Goal: Task Accomplishment & Management: Use online tool/utility

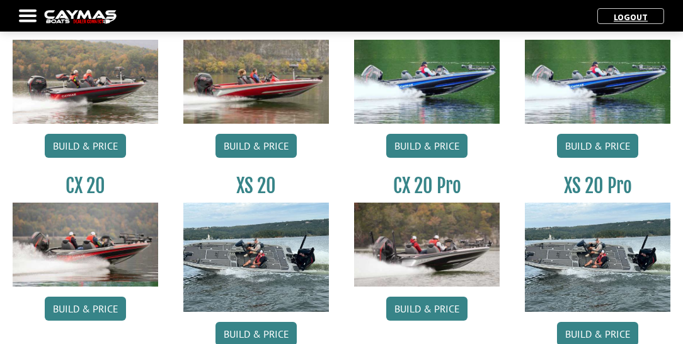
scroll to position [1159, 0]
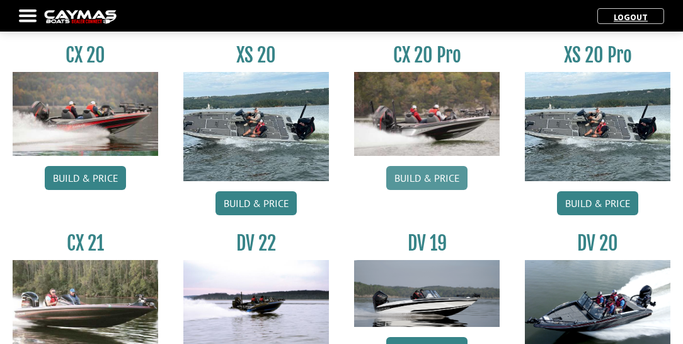
click at [427, 175] on link "Build & Price" at bounding box center [426, 178] width 81 height 24
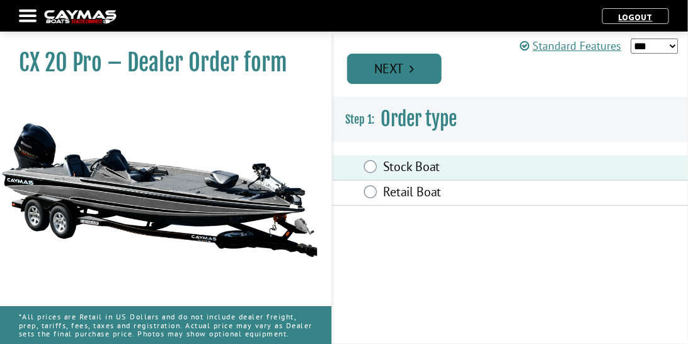
click at [427, 68] on link "Next" at bounding box center [394, 69] width 95 height 30
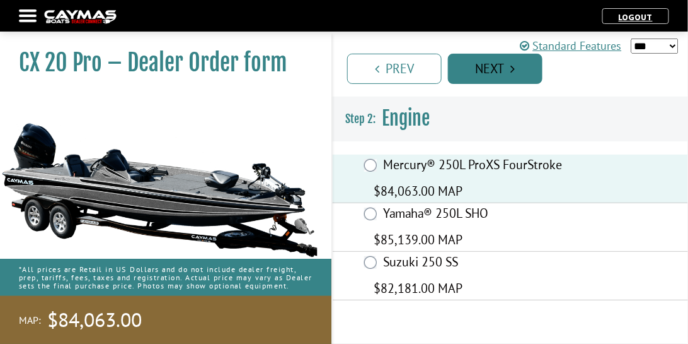
click at [525, 67] on link "Next" at bounding box center [495, 69] width 95 height 30
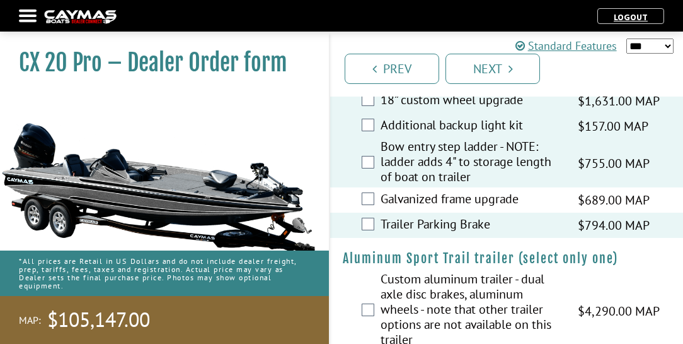
scroll to position [2903, 0]
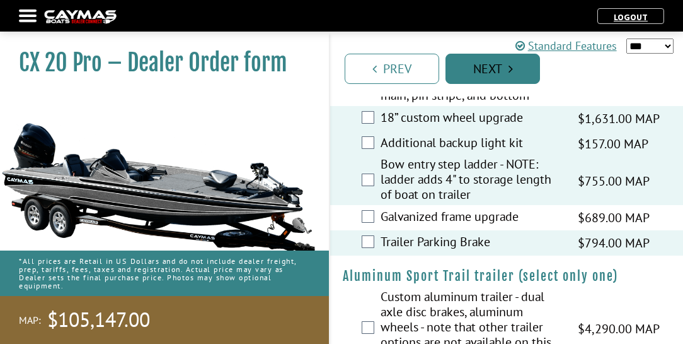
click at [509, 72] on icon "Pagination" at bounding box center [511, 68] width 4 height 13
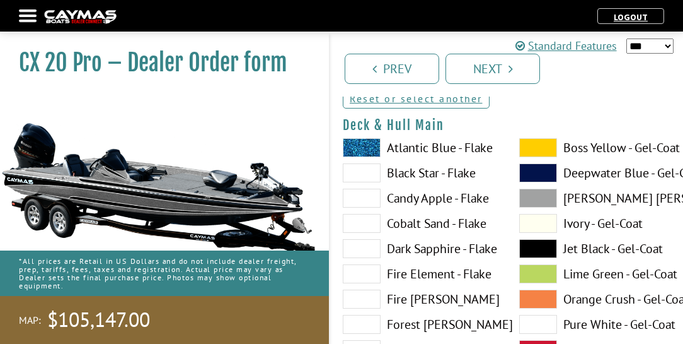
scroll to position [180, 0]
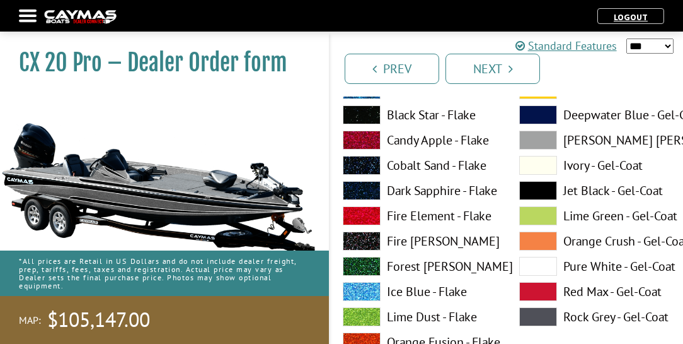
click at [581, 139] on label "Dove Gray - Gel-Coat" at bounding box center [595, 140] width 151 height 19
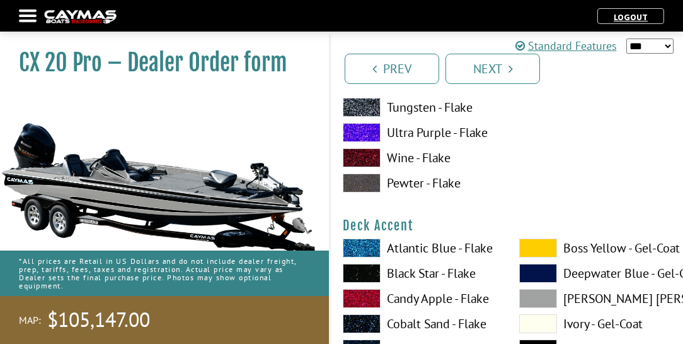
scroll to position [612, 0]
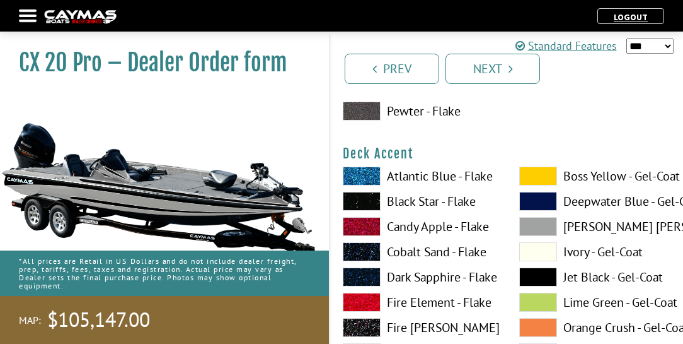
click at [576, 226] on label "Dove Gray - Gel-Coat" at bounding box center [595, 226] width 151 height 19
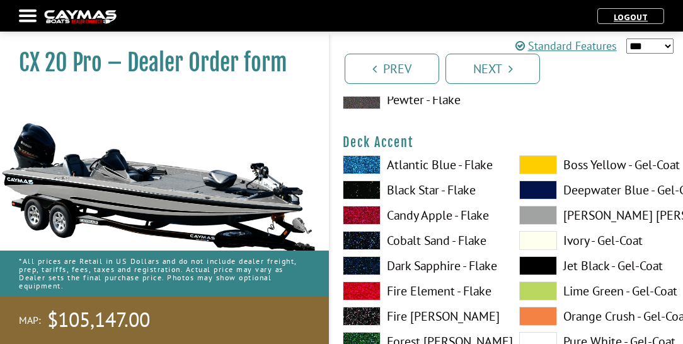
scroll to position [576, 0]
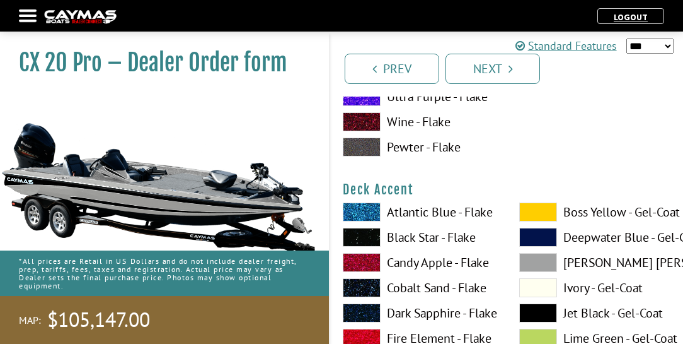
click at [430, 235] on label "Black Star - Flake" at bounding box center [418, 237] width 151 height 19
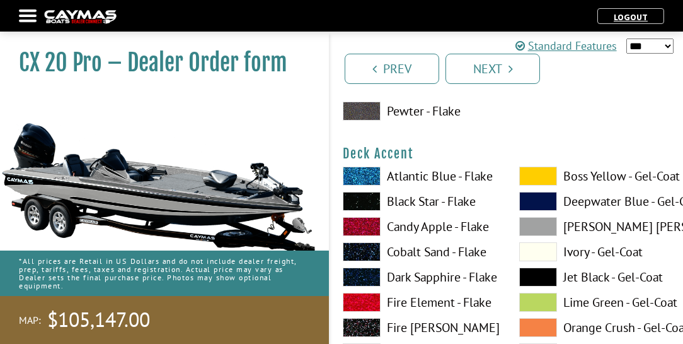
click at [583, 224] on label "Dove Gray - Gel-Coat" at bounding box center [595, 226] width 151 height 19
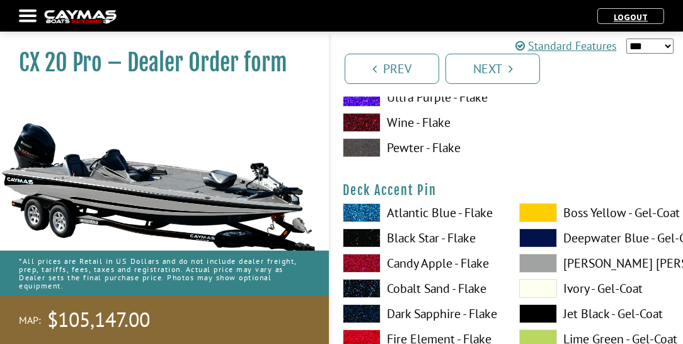
scroll to position [1117, 0]
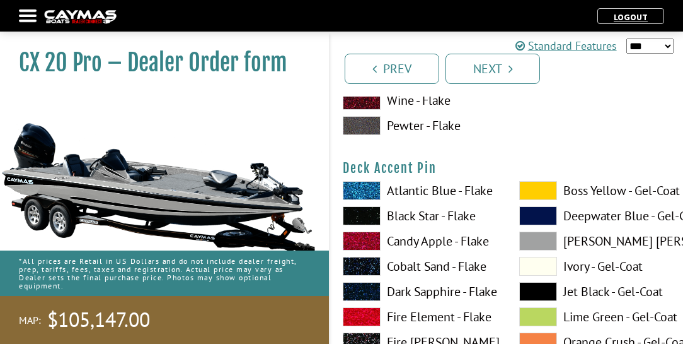
click at [412, 216] on label "Black Star - Flake" at bounding box center [418, 215] width 151 height 19
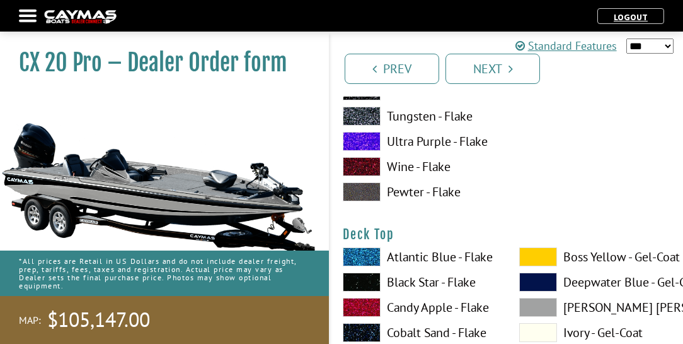
scroll to position [1585, 0]
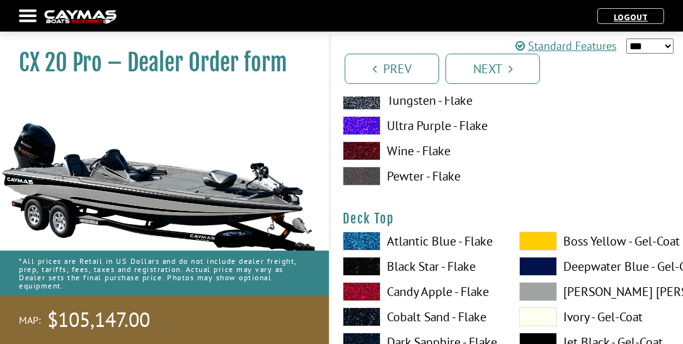
click at [585, 291] on label "Dove Gray - Gel-Coat" at bounding box center [595, 291] width 151 height 19
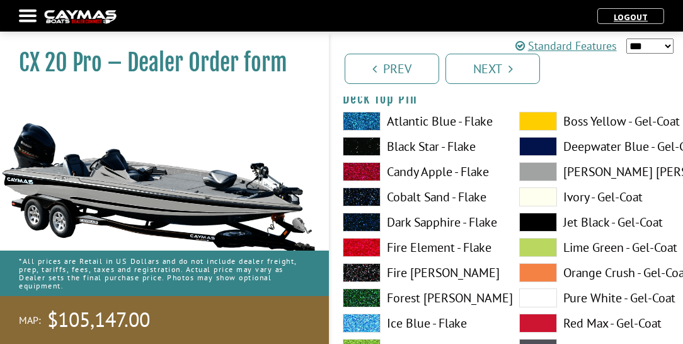
scroll to position [2233, 0]
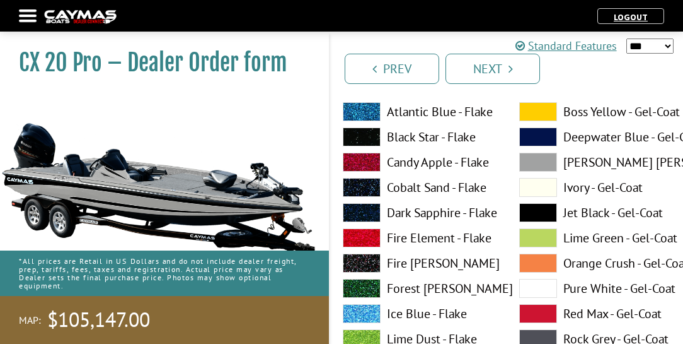
click at [421, 137] on label "Black Star - Flake" at bounding box center [418, 136] width 151 height 19
click at [427, 137] on label "Black Star - Flake" at bounding box center [418, 136] width 151 height 19
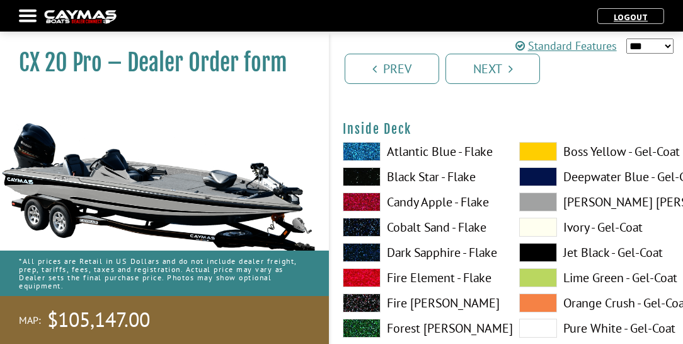
scroll to position [2738, 0]
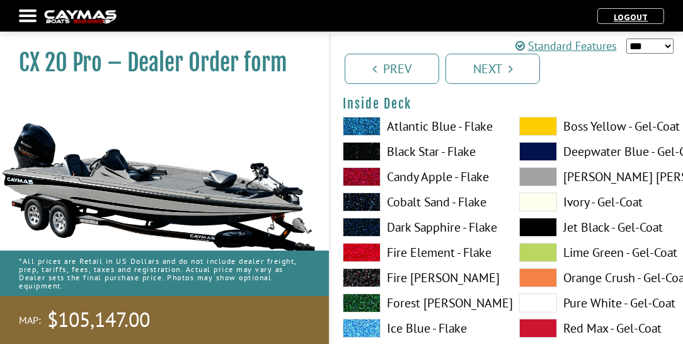
click at [579, 175] on label "Dove Gray - Gel-Coat" at bounding box center [595, 176] width 151 height 19
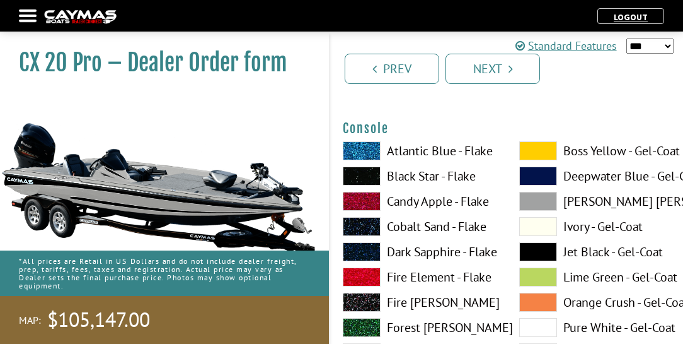
scroll to position [3242, 0]
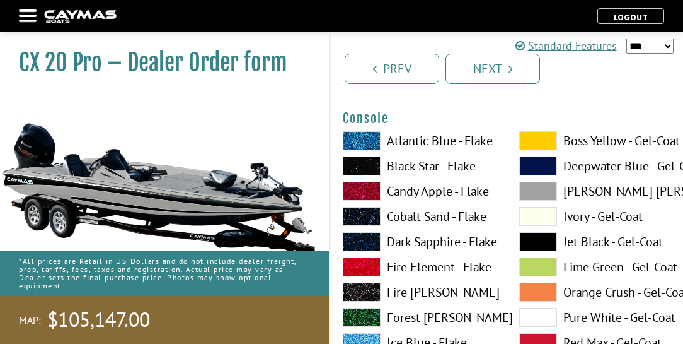
click at [583, 190] on label "Dove Gray - Gel-Coat" at bounding box center [595, 191] width 151 height 19
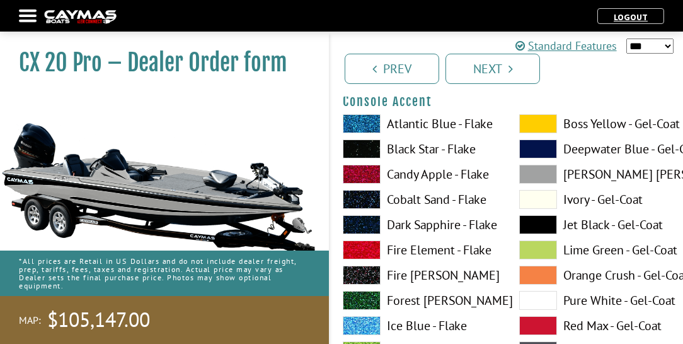
scroll to position [3783, 0]
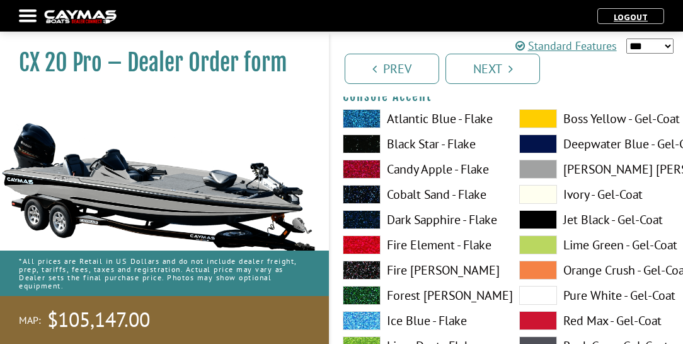
click at [581, 168] on label "Dove Gray - Gel-Coat" at bounding box center [595, 169] width 151 height 19
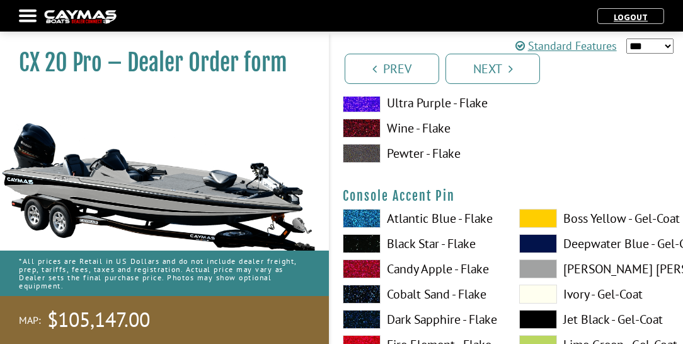
scroll to position [4215, 0]
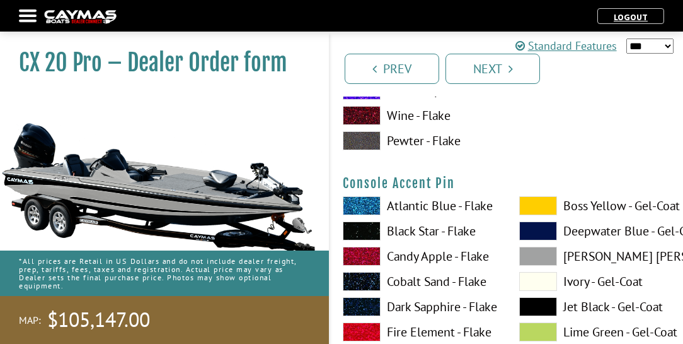
click at [417, 229] on label "Black Star - Flake" at bounding box center [418, 230] width 151 height 19
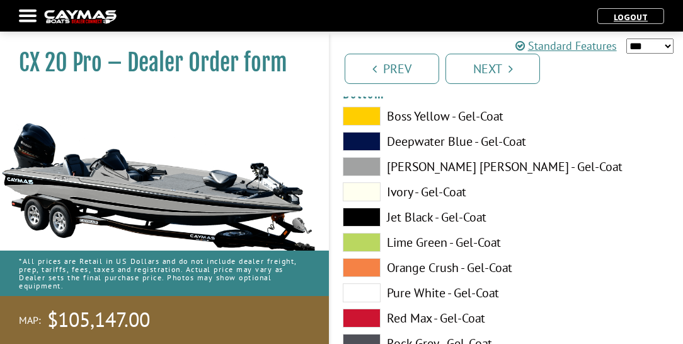
scroll to position [4828, 0]
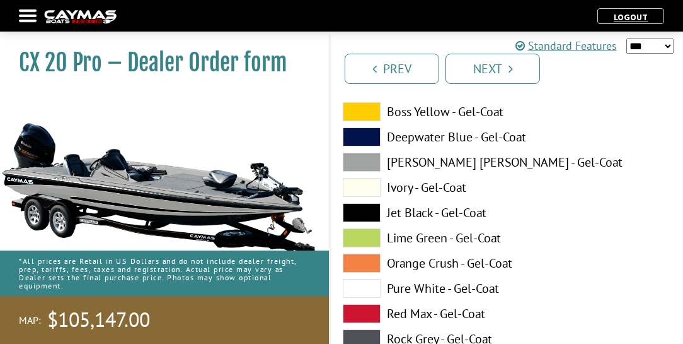
click at [399, 214] on label "Jet Black - Gel-Coat" at bounding box center [418, 212] width 151 height 19
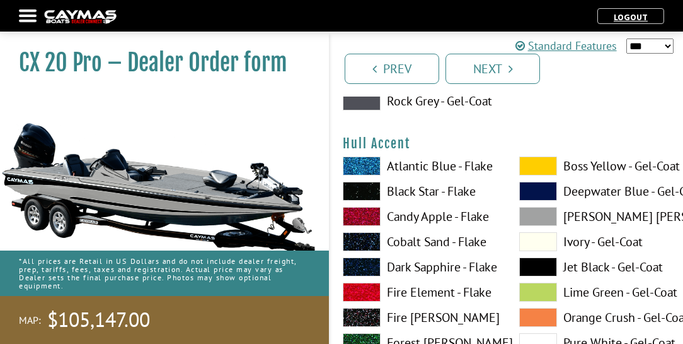
scroll to position [5080, 0]
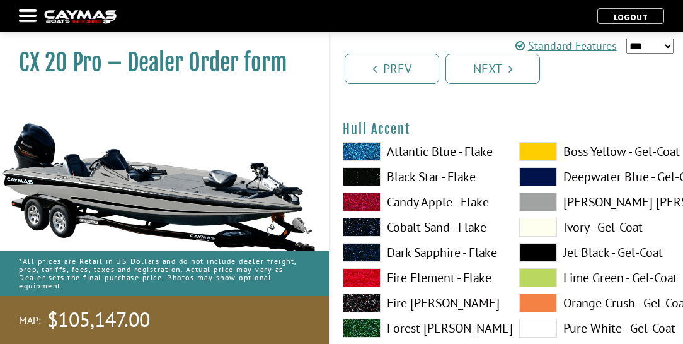
drag, startPoint x: 576, startPoint y: 203, endPoint x: 568, endPoint y: 207, distance: 9.3
click at [576, 203] on label "Dove Gray - Gel-Coat" at bounding box center [595, 201] width 151 height 19
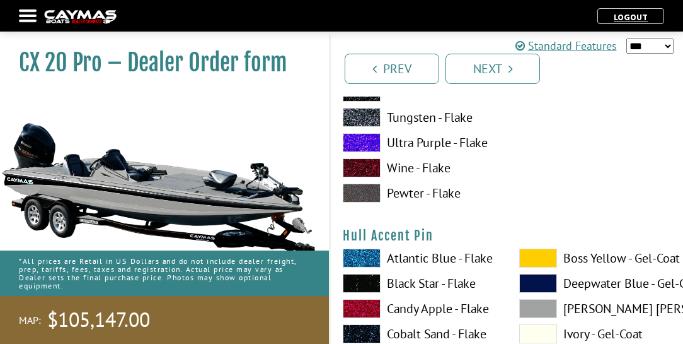
scroll to position [5512, 0]
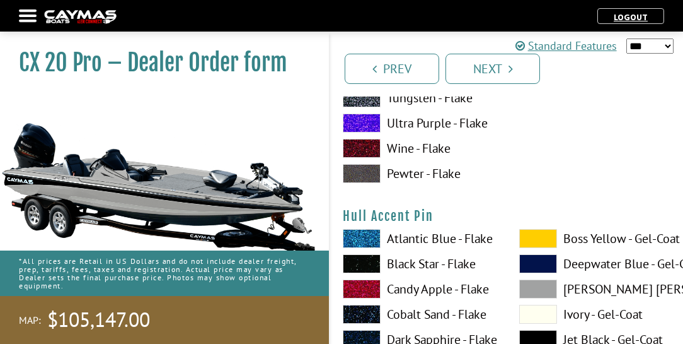
click at [407, 262] on label "Black Star - Flake" at bounding box center [418, 263] width 151 height 19
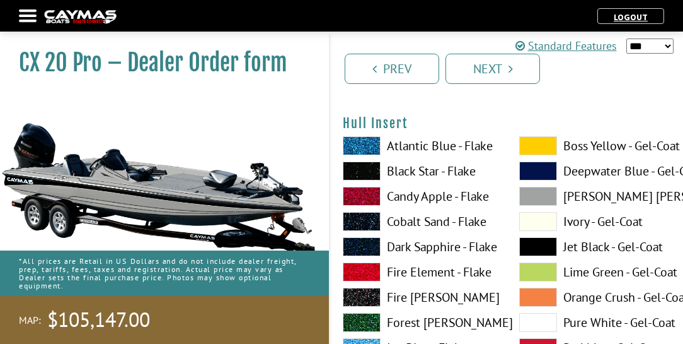
scroll to position [6125, 0]
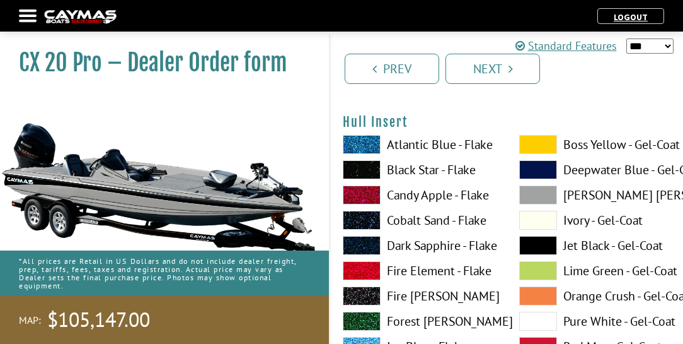
click at [578, 197] on label "Dove Gray - Gel-Coat" at bounding box center [595, 194] width 151 height 19
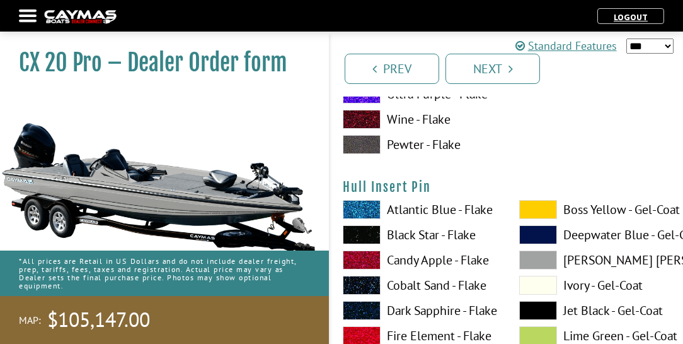
scroll to position [6701, 0]
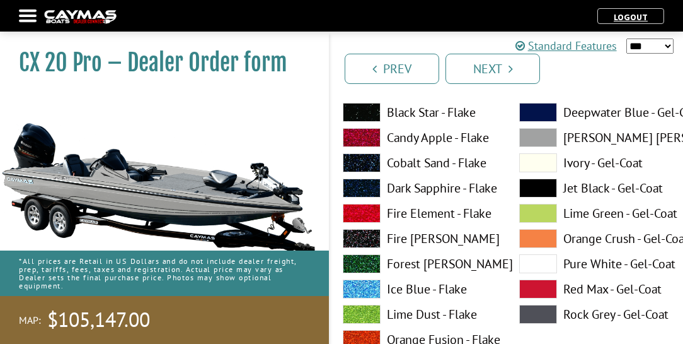
click at [394, 113] on label "Black Star - Flake" at bounding box center [418, 112] width 151 height 19
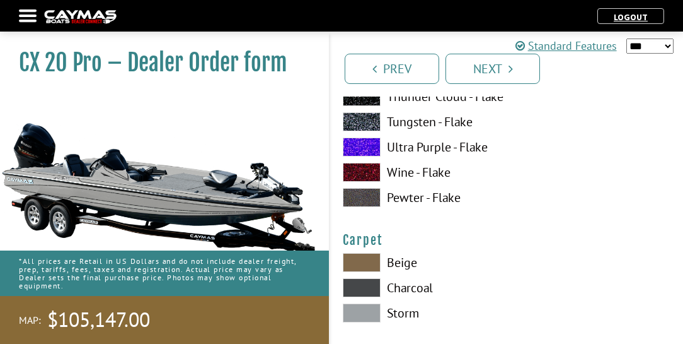
scroll to position [7133, 0]
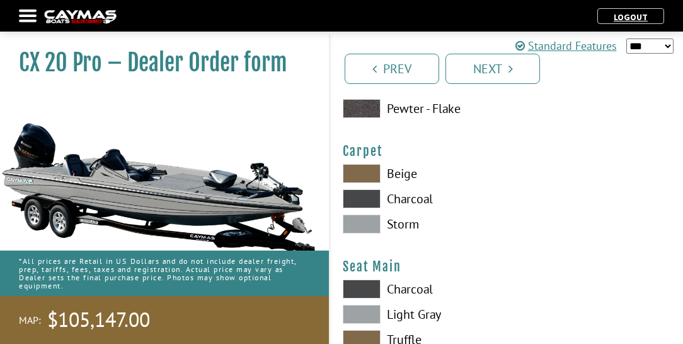
click at [409, 223] on label "Storm" at bounding box center [418, 223] width 151 height 19
click at [409, 317] on label "Light Gray" at bounding box center [418, 314] width 151 height 19
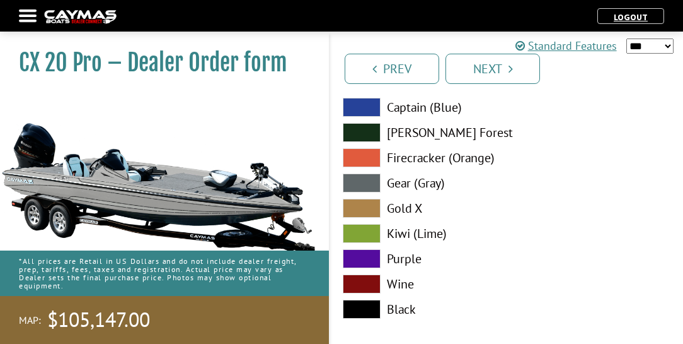
scroll to position [7493, 0]
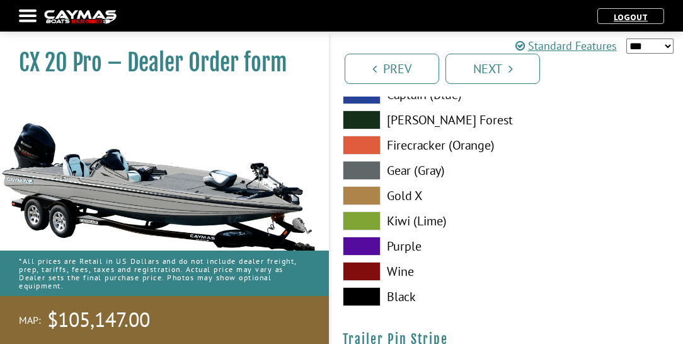
click at [400, 298] on label "Black" at bounding box center [418, 296] width 151 height 19
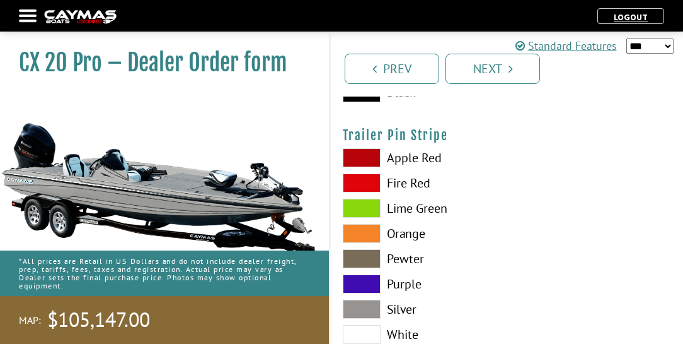
scroll to position [7710, 0]
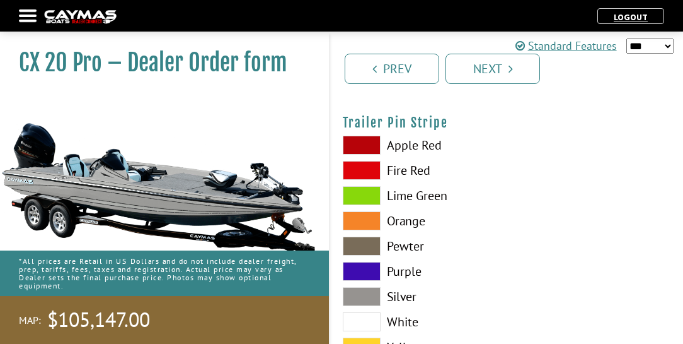
click at [402, 296] on label "Silver" at bounding box center [418, 296] width 151 height 19
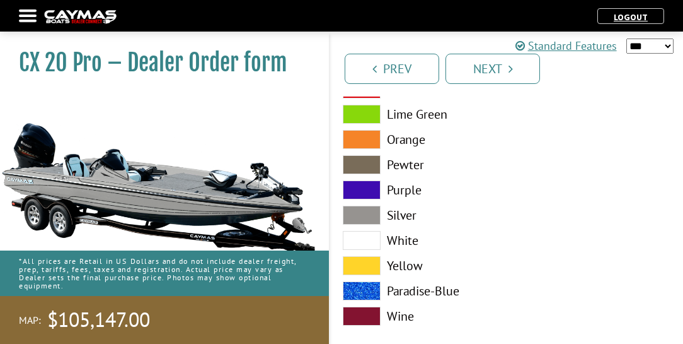
scroll to position [7811, 0]
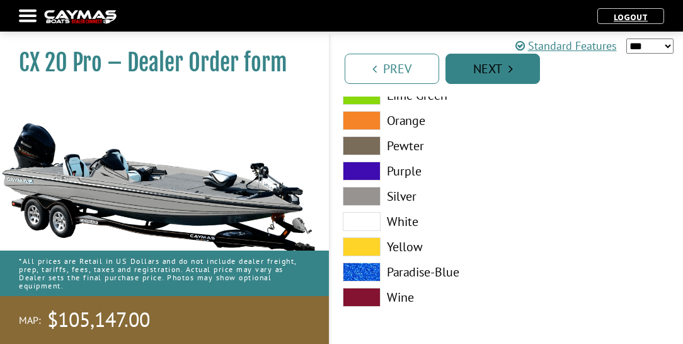
click at [520, 69] on link "Next" at bounding box center [493, 69] width 95 height 30
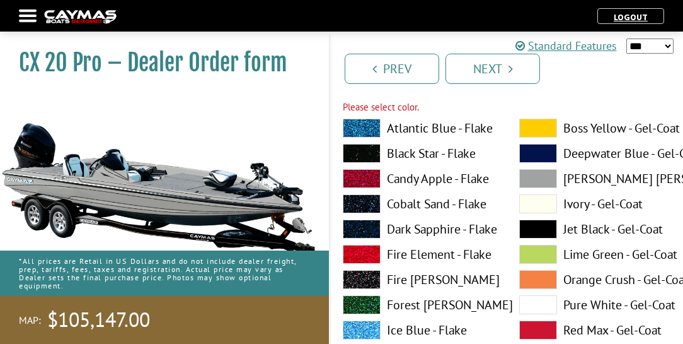
scroll to position [2210, 0]
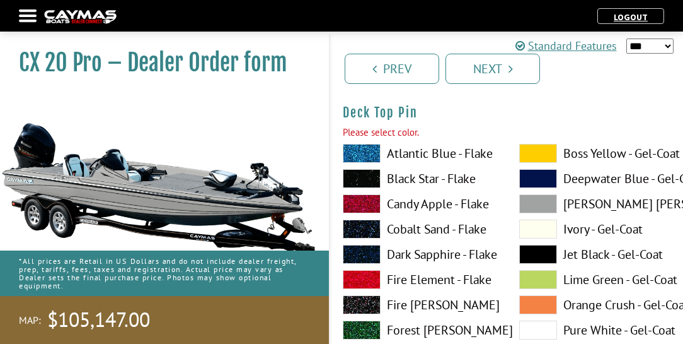
click at [580, 205] on label "Dove Gray - Gel-Coat" at bounding box center [595, 203] width 151 height 19
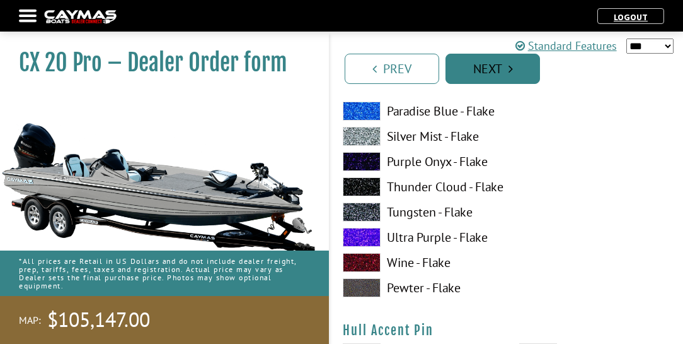
click at [508, 68] on link "Next" at bounding box center [493, 69] width 95 height 30
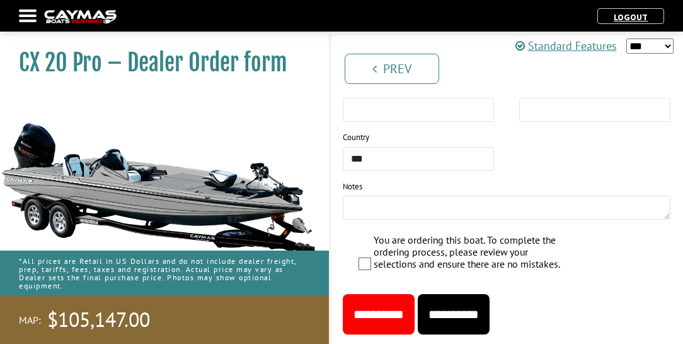
scroll to position [2243, 0]
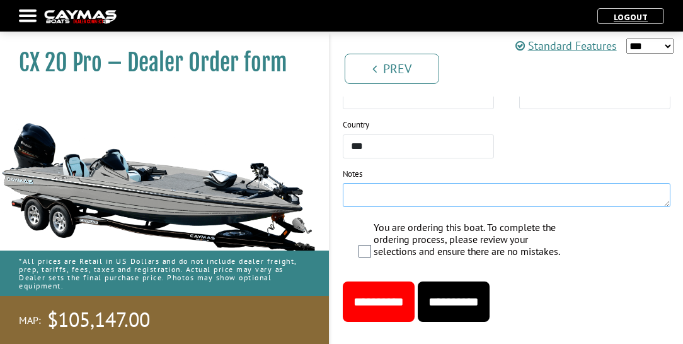
click at [359, 183] on textarea at bounding box center [507, 195] width 328 height 24
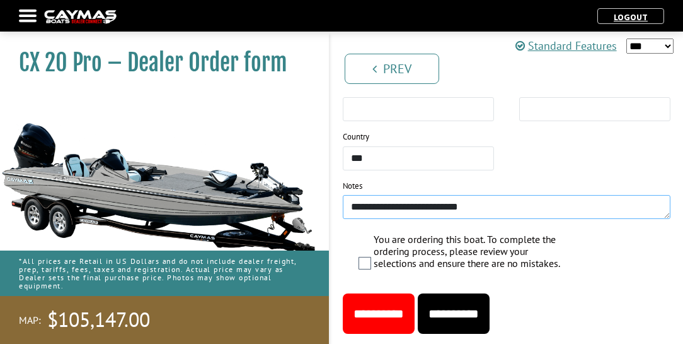
scroll to position [1955, 0]
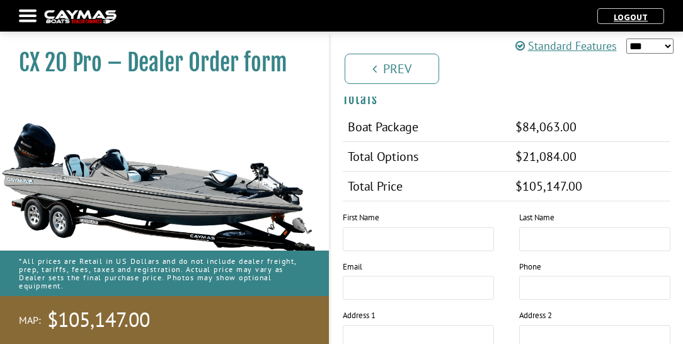
type textarea "**********"
click at [386, 227] on input "text" at bounding box center [418, 239] width 151 height 24
type input "***"
click at [538, 227] on input "text" at bounding box center [595, 239] width 151 height 24
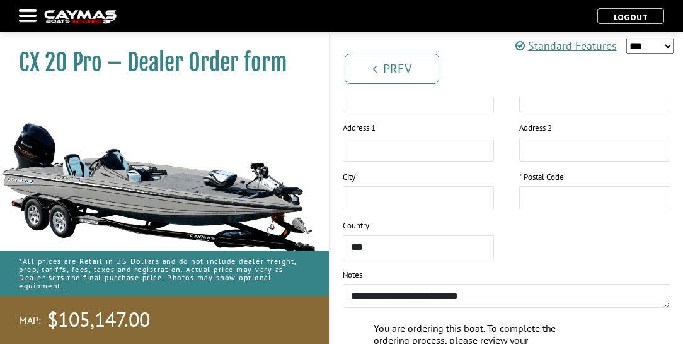
scroll to position [2171, 0]
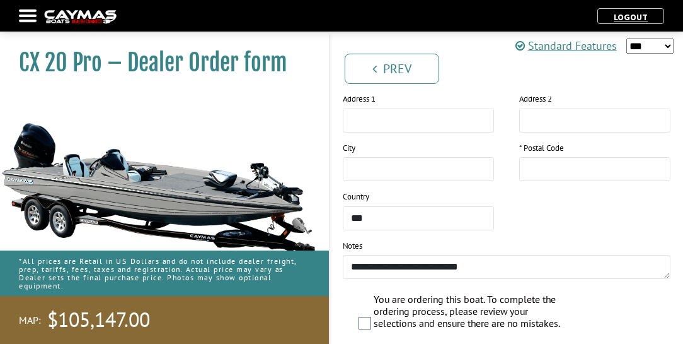
type input "*****"
click at [557, 157] on input "text" at bounding box center [595, 169] width 151 height 24
type input "*****"
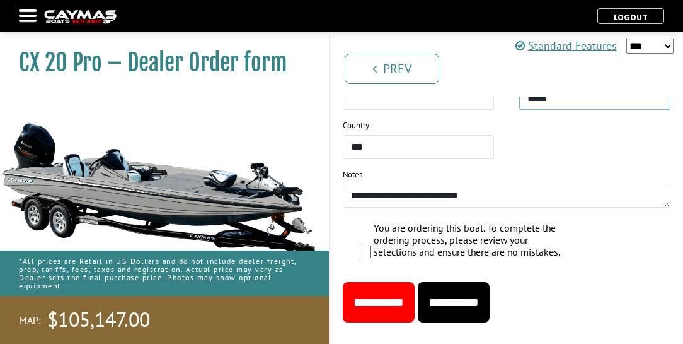
scroll to position [2243, 0]
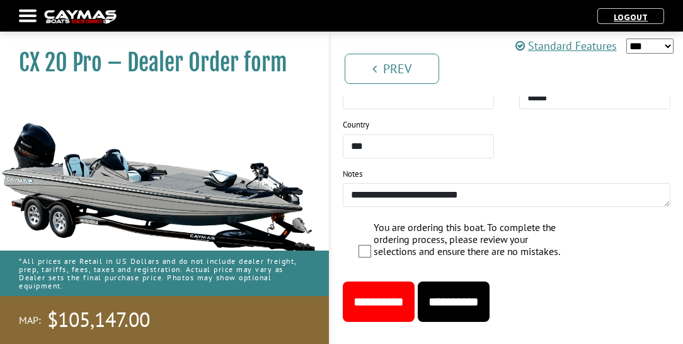
click at [386, 281] on input "**********" at bounding box center [379, 301] width 72 height 40
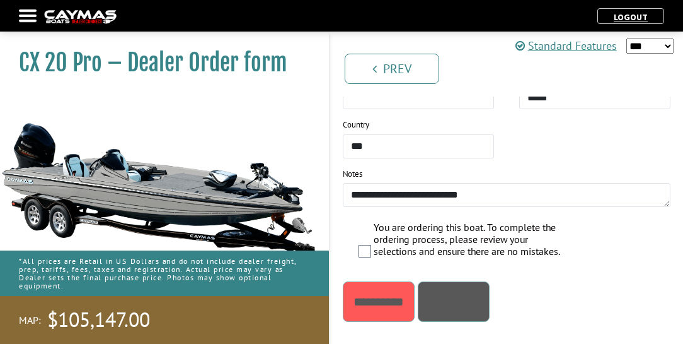
scroll to position [67, 0]
